Goal: Navigation & Orientation: Find specific page/section

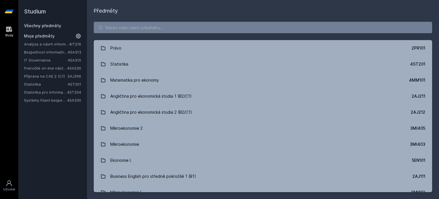
click at [75, 97] on div "Systémy řízení bezpečnostních událostí 4SA330" at bounding box center [55, 100] width 63 height 6
click at [75, 99] on link "4SA330" at bounding box center [74, 100] width 14 height 5
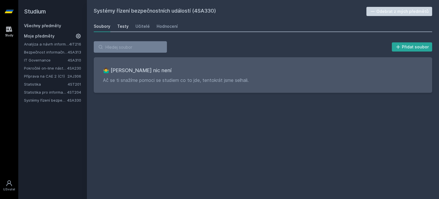
click at [119, 25] on div "Testy" at bounding box center [122, 26] width 11 height 6
click at [137, 29] on link "Učitelé" at bounding box center [143, 26] width 14 height 11
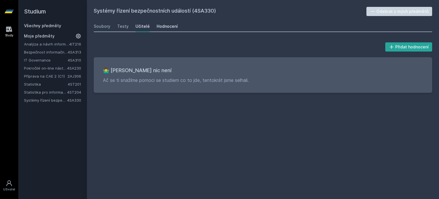
click at [166, 27] on div "Hodnocení" at bounding box center [167, 26] width 21 height 6
